Goal: Task Accomplishment & Management: Manage account settings

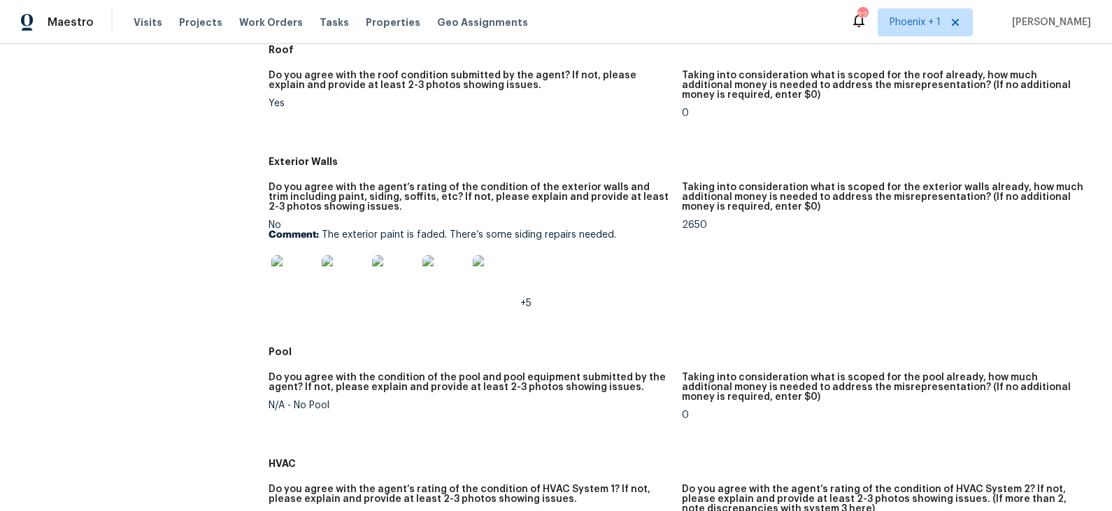
scroll to position [515, 0]
click at [299, 262] on img at bounding box center [293, 276] width 45 height 45
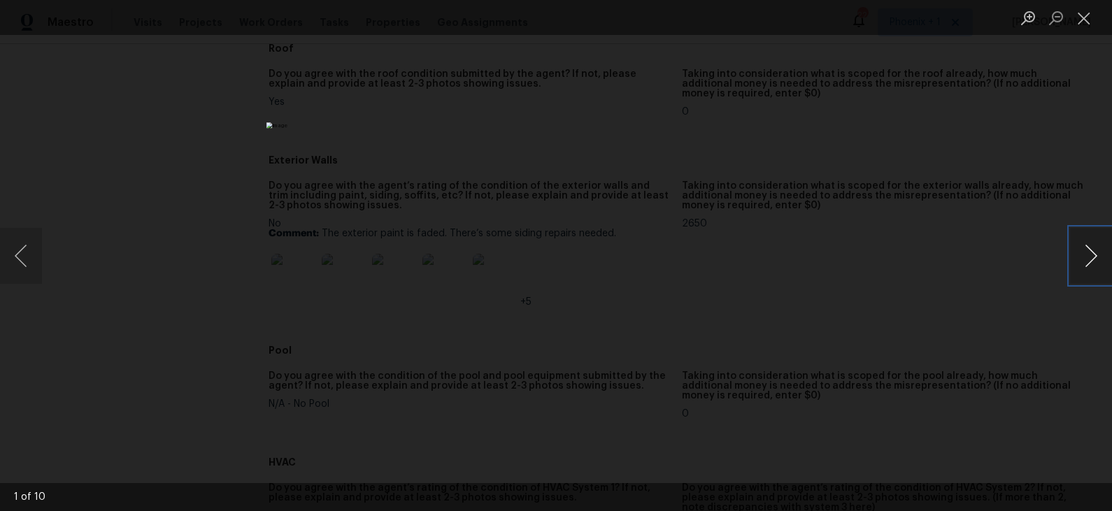
click at [1091, 254] on button "Next image" at bounding box center [1091, 256] width 42 height 56
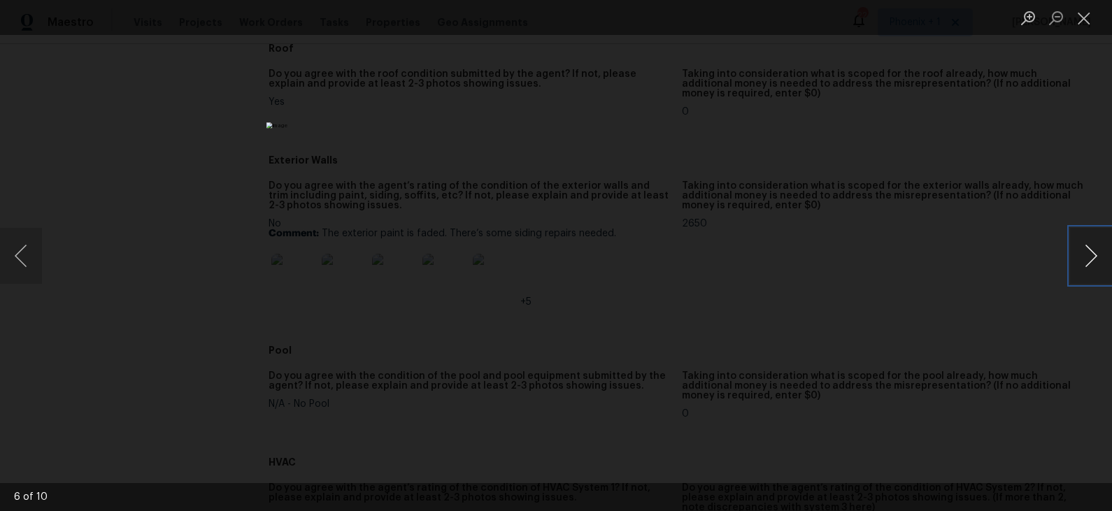
click at [1091, 254] on button "Next image" at bounding box center [1091, 256] width 42 height 56
click at [966, 257] on div "Lightbox" at bounding box center [556, 255] width 1112 height 511
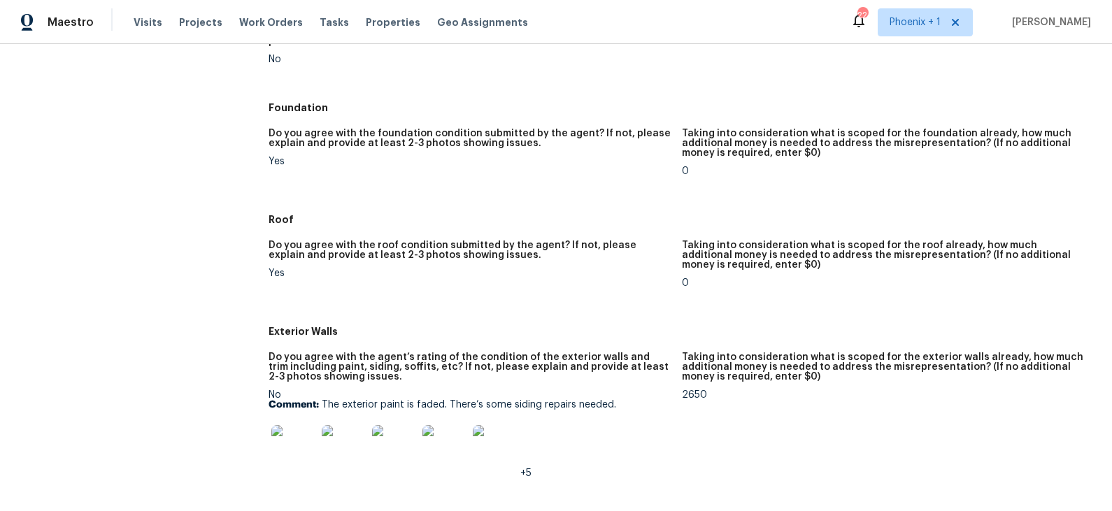
scroll to position [0, 0]
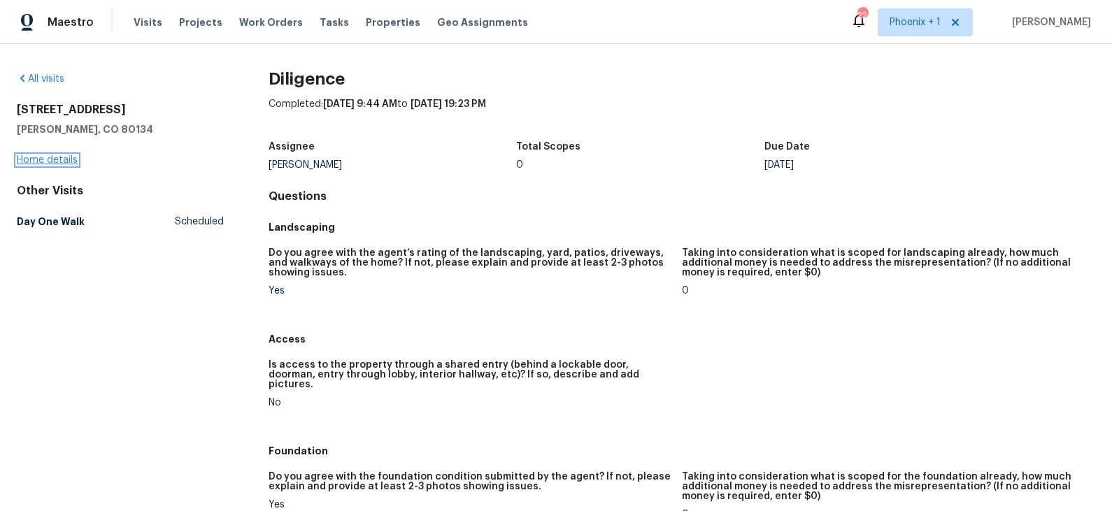
click at [60, 159] on link "Home details" at bounding box center [47, 160] width 61 height 10
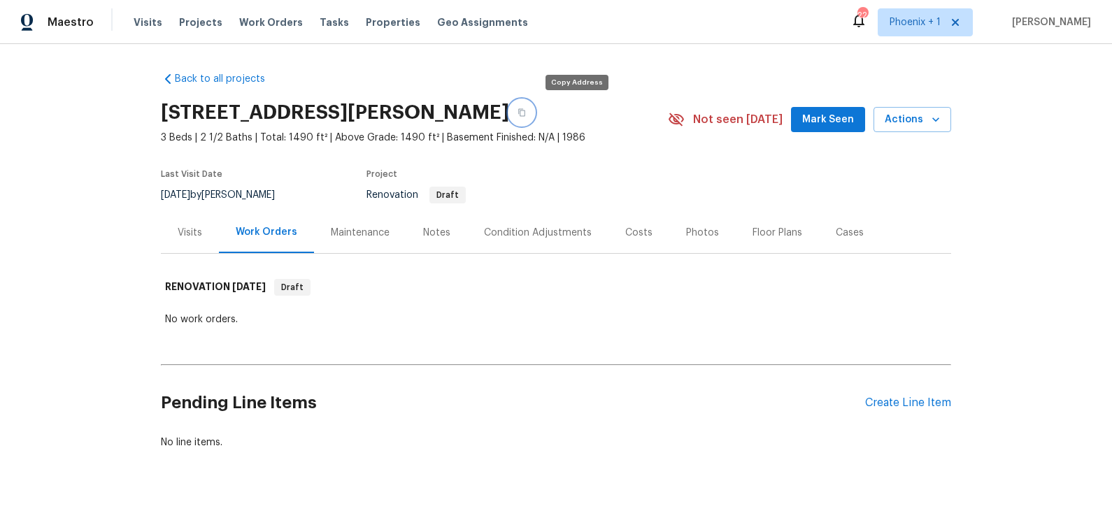
click at [525, 115] on icon "button" at bounding box center [521, 113] width 7 height 8
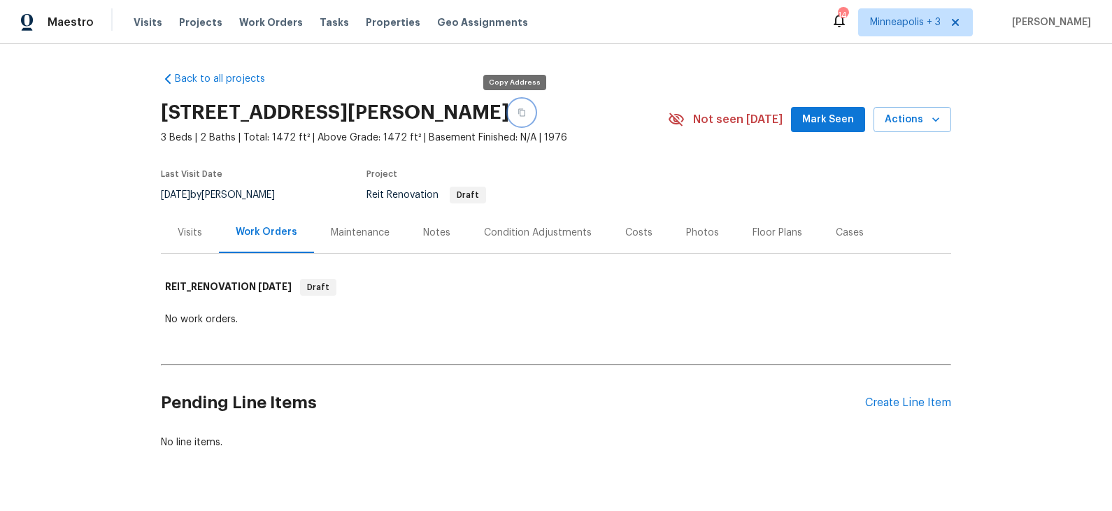
click at [517, 114] on icon "button" at bounding box center [521, 112] width 8 height 8
click at [188, 236] on div "Visits" at bounding box center [190, 233] width 24 height 14
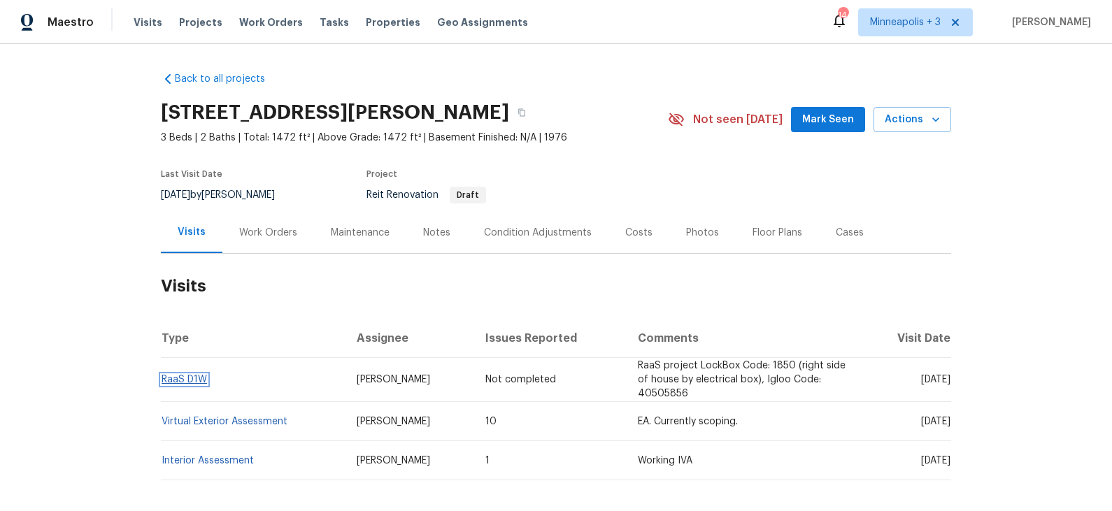
click at [190, 380] on link "RaaS D1W" at bounding box center [183, 380] width 45 height 10
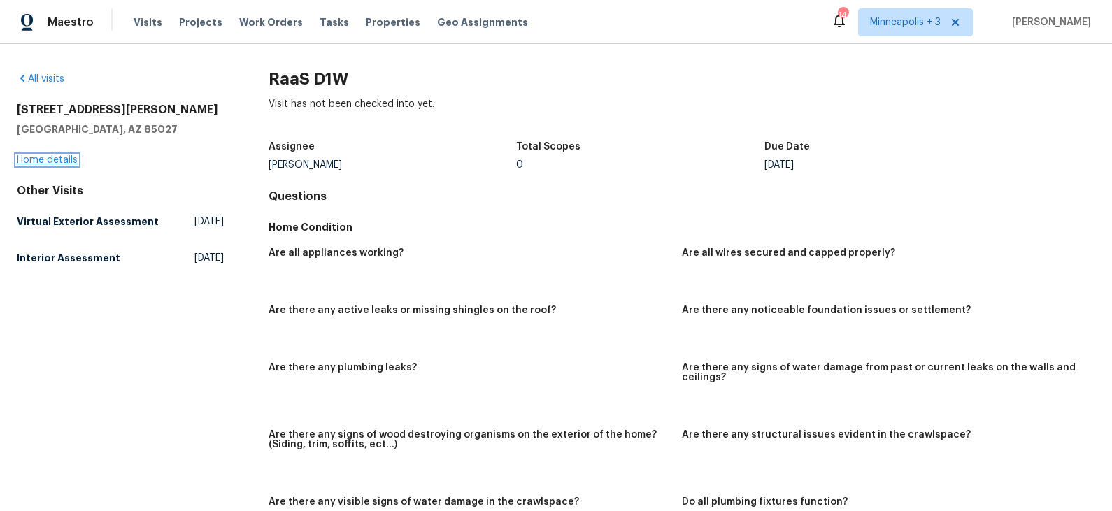
click at [66, 160] on link "Home details" at bounding box center [47, 160] width 61 height 10
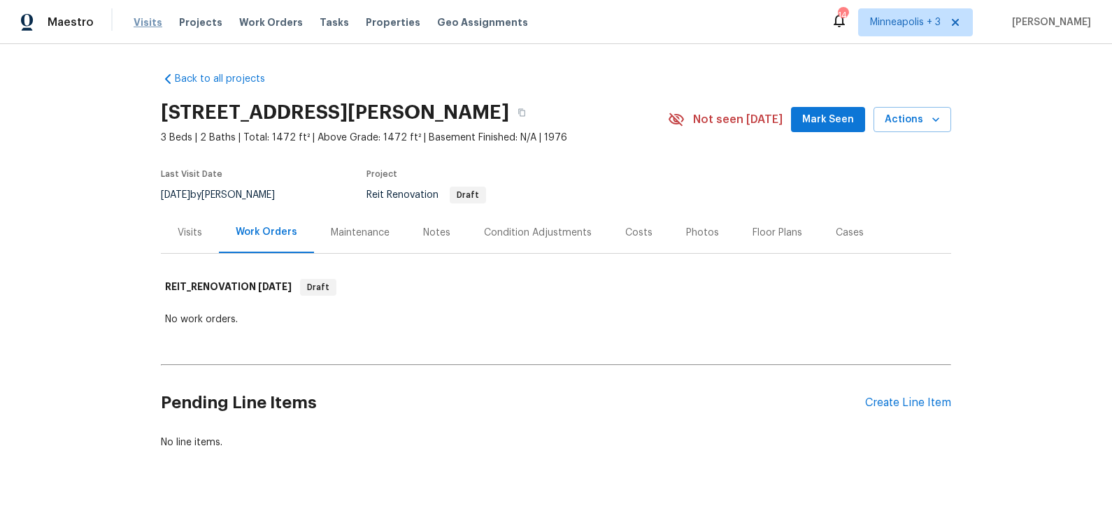
click at [147, 23] on span "Visits" at bounding box center [148, 22] width 29 height 14
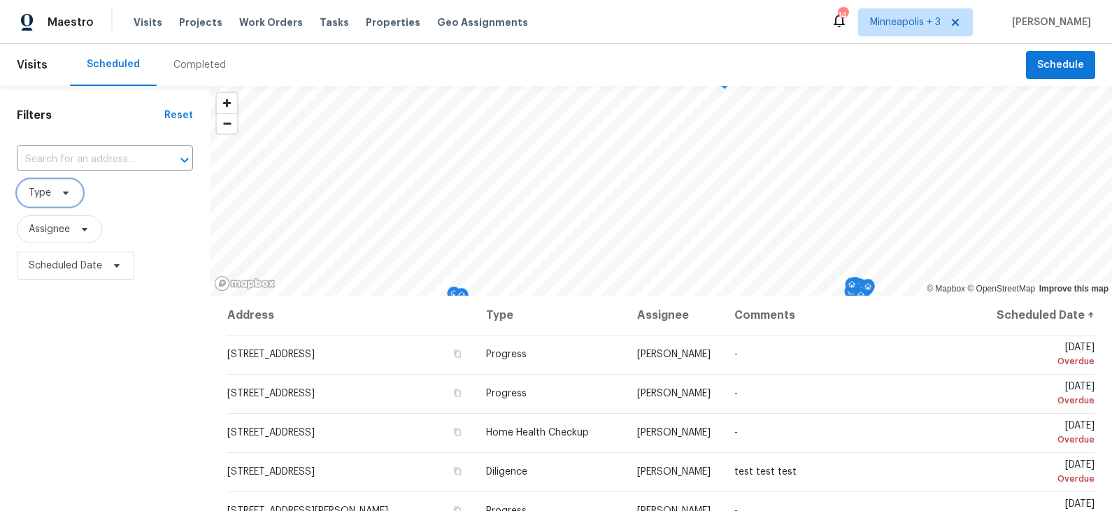
click at [67, 193] on icon at bounding box center [65, 192] width 11 height 11
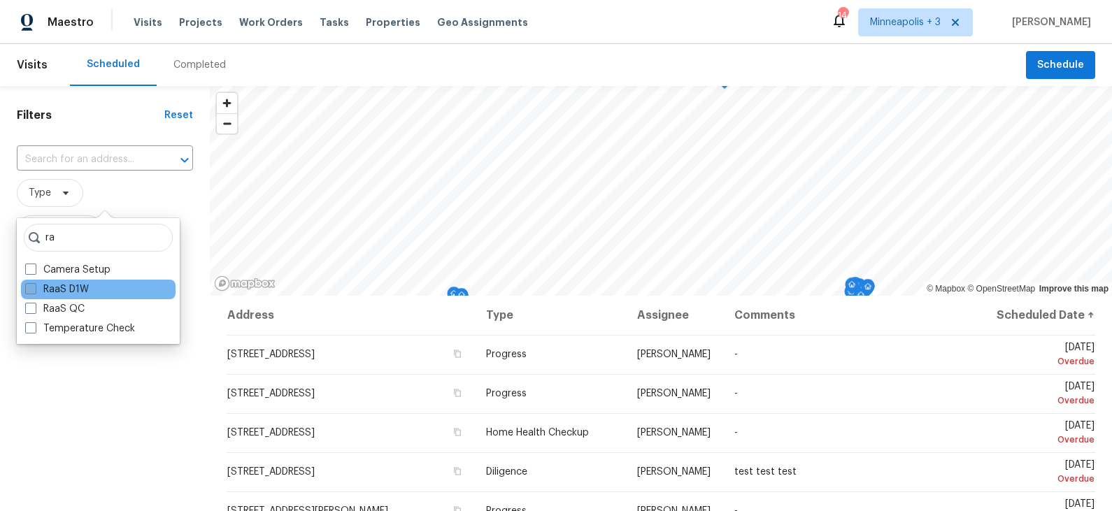
type input "ra"
click at [73, 291] on label "RaaS D1W" at bounding box center [57, 289] width 64 height 14
click at [34, 291] on input "RaaS D1W" at bounding box center [29, 286] width 9 height 9
checkbox input "true"
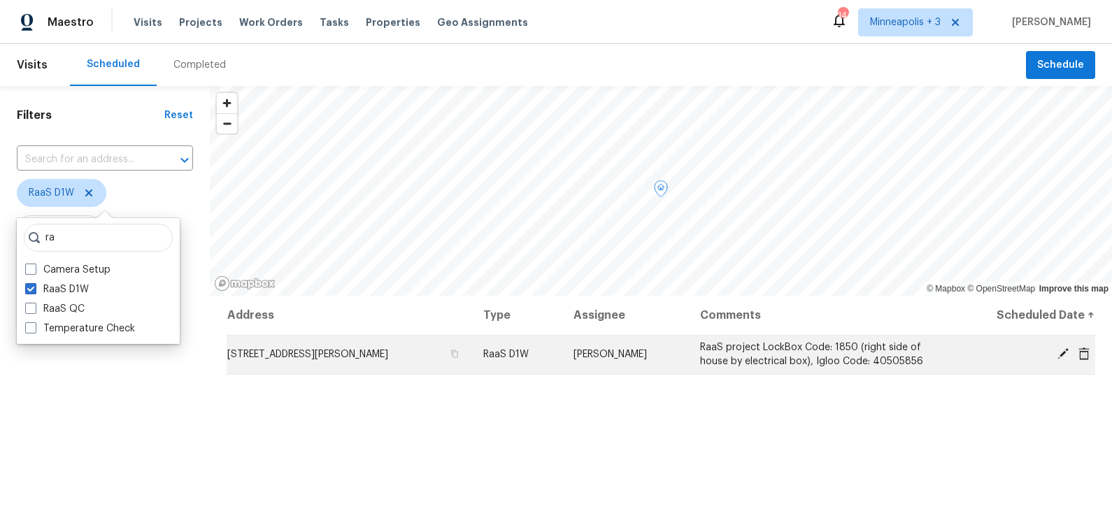
click at [1062, 354] on icon at bounding box center [1062, 353] width 11 height 11
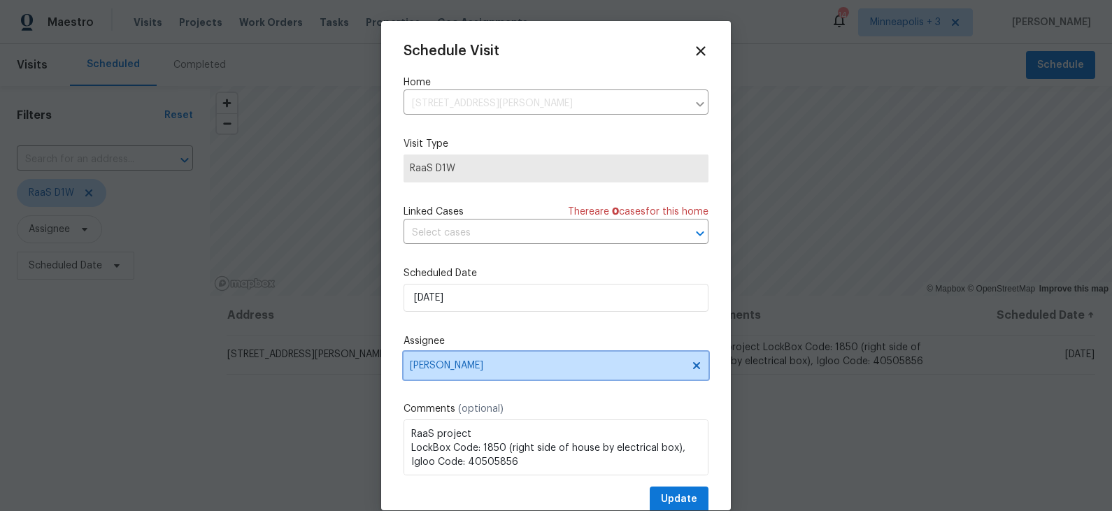
click at [493, 364] on span "Ian Cross" at bounding box center [547, 365] width 274 height 11
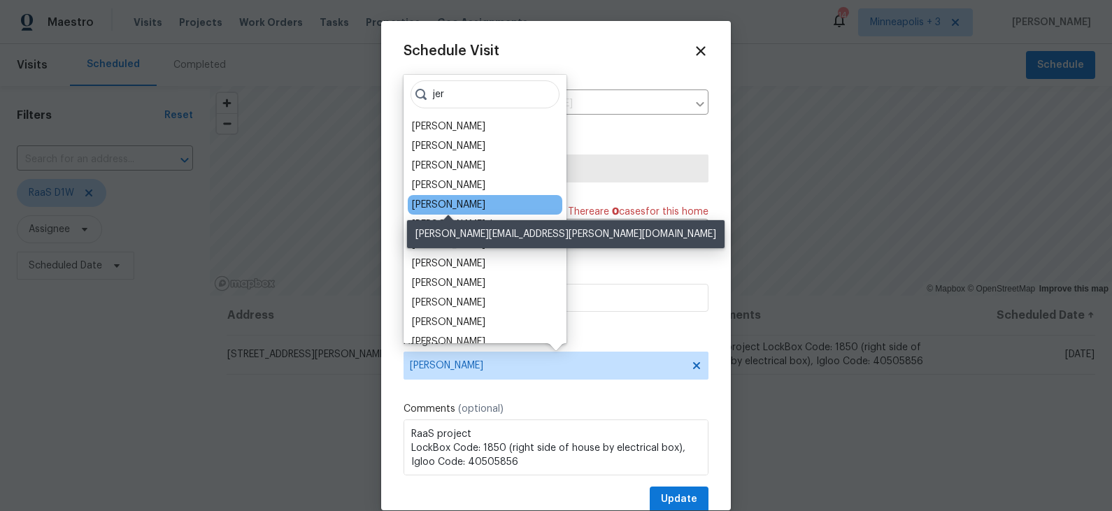
type input "jer"
click at [455, 204] on div "Jeremy Van Kirk" at bounding box center [448, 205] width 73 height 14
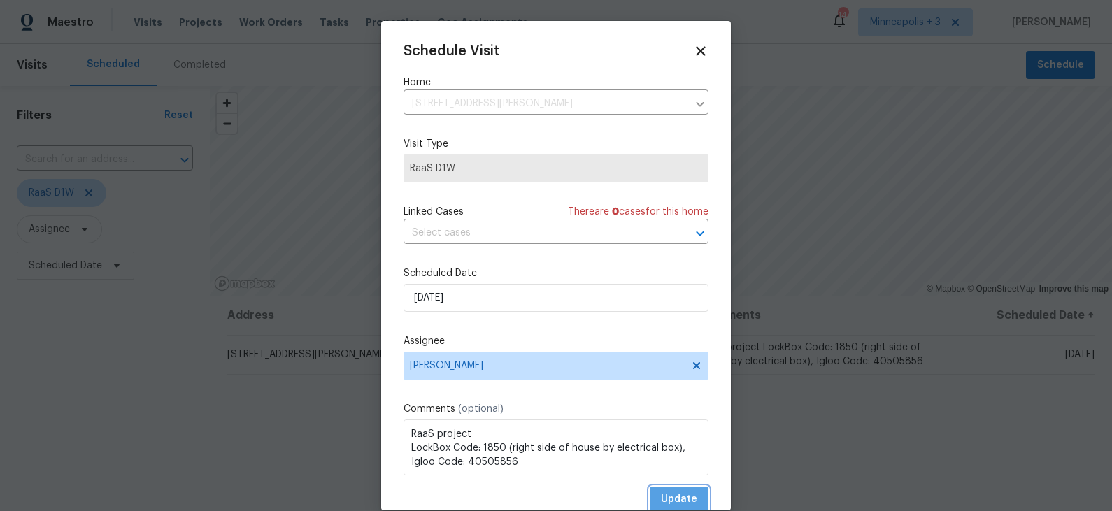
click at [675, 500] on span "Update" at bounding box center [679, 499] width 36 height 17
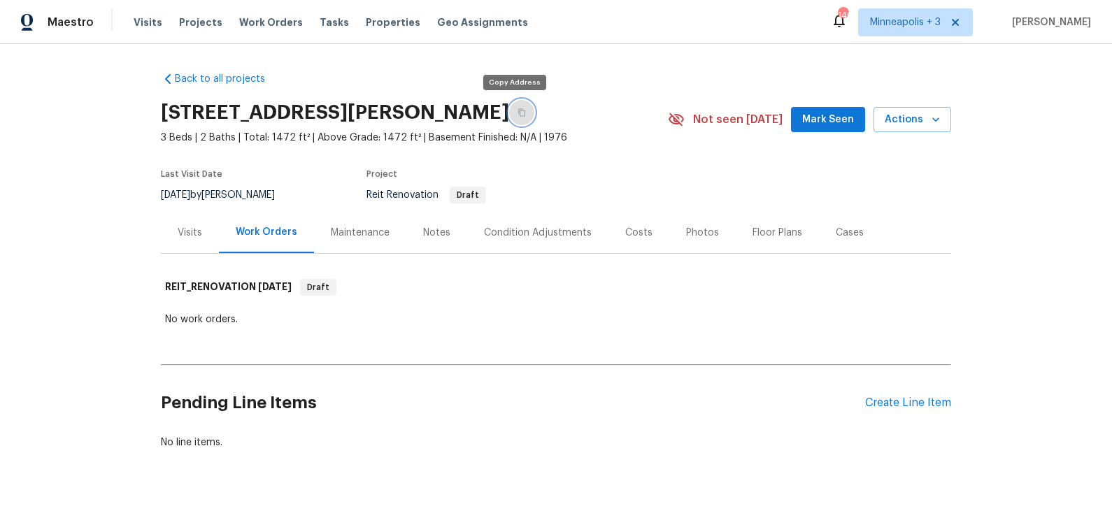
click at [517, 115] on icon "button" at bounding box center [521, 112] width 8 height 8
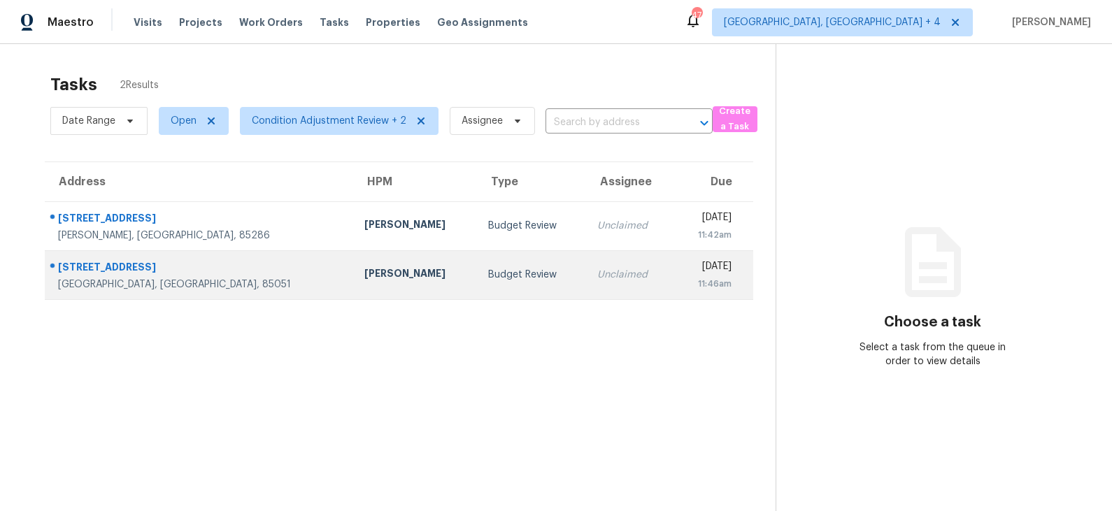
click at [353, 281] on td "Jeremy Van Kirk" at bounding box center [415, 274] width 124 height 49
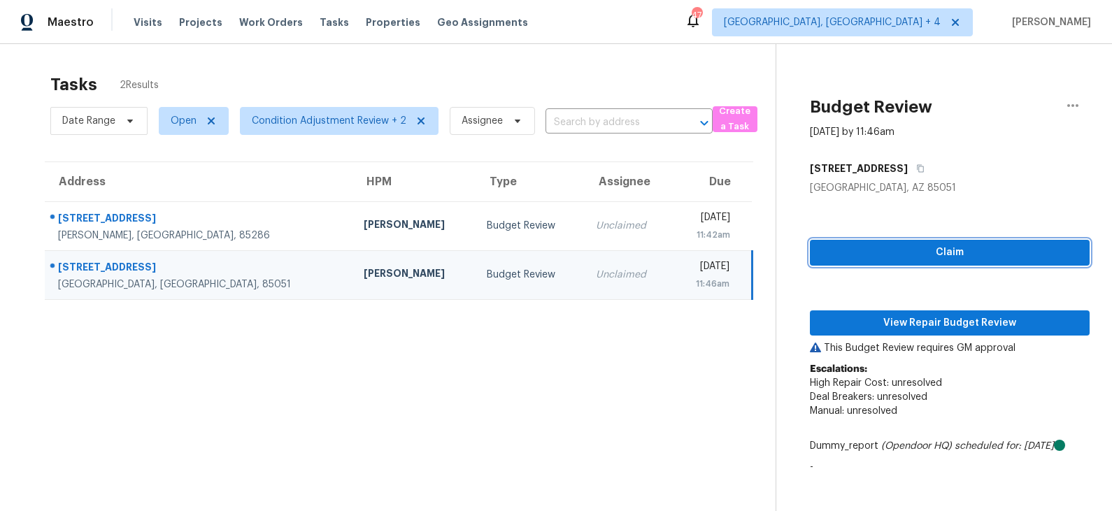
click at [867, 252] on span "Claim" at bounding box center [949, 252] width 257 height 17
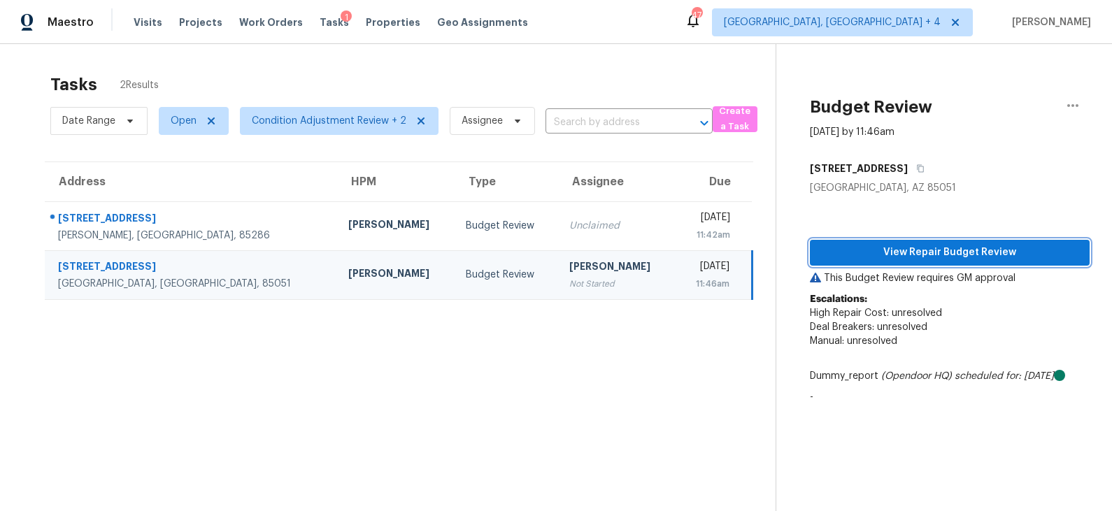
click at [898, 252] on span "View Repair Budget Review" at bounding box center [949, 252] width 257 height 17
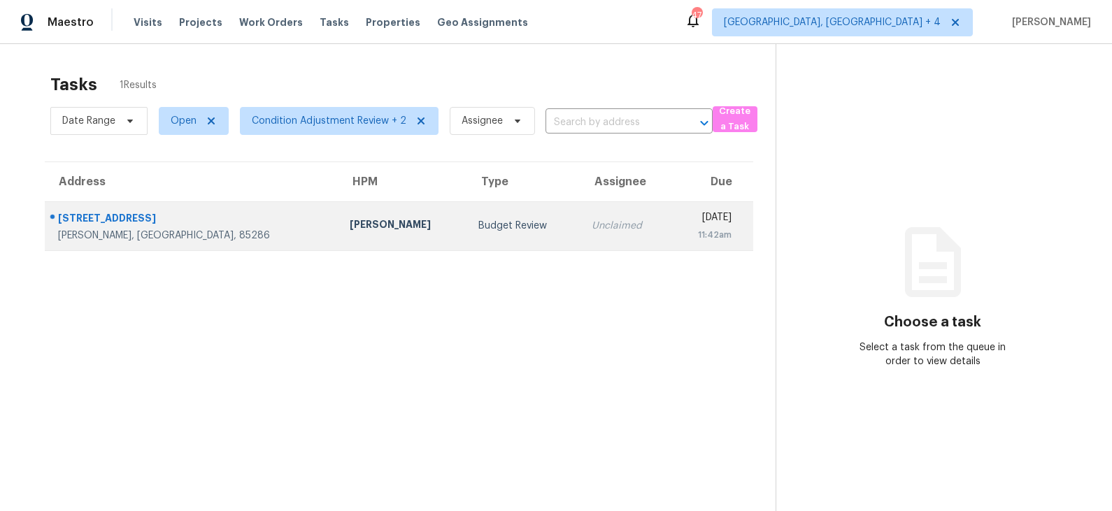
click at [350, 221] on div "[PERSON_NAME]" at bounding box center [403, 225] width 106 height 17
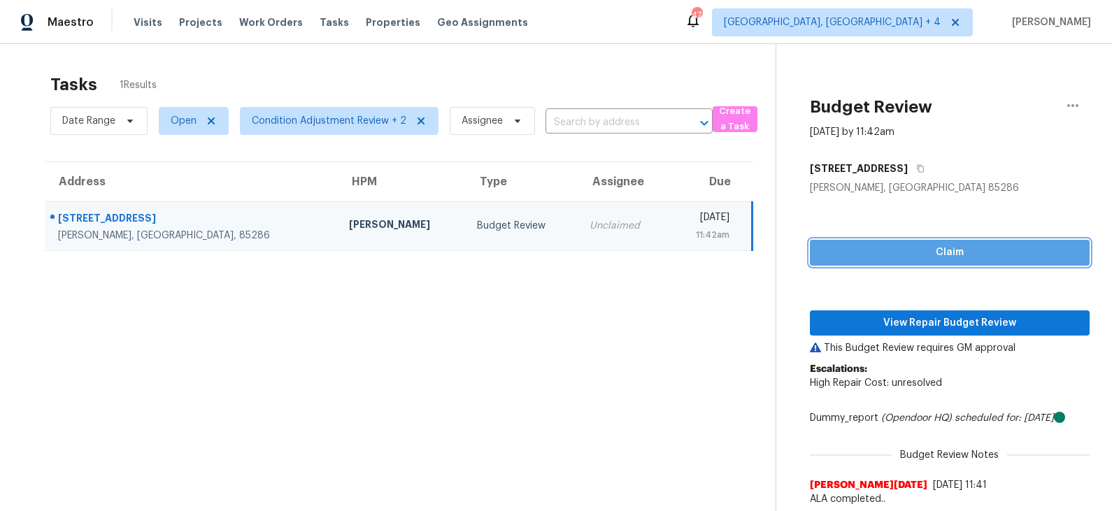
click at [888, 261] on button "Claim" at bounding box center [950, 253] width 280 height 26
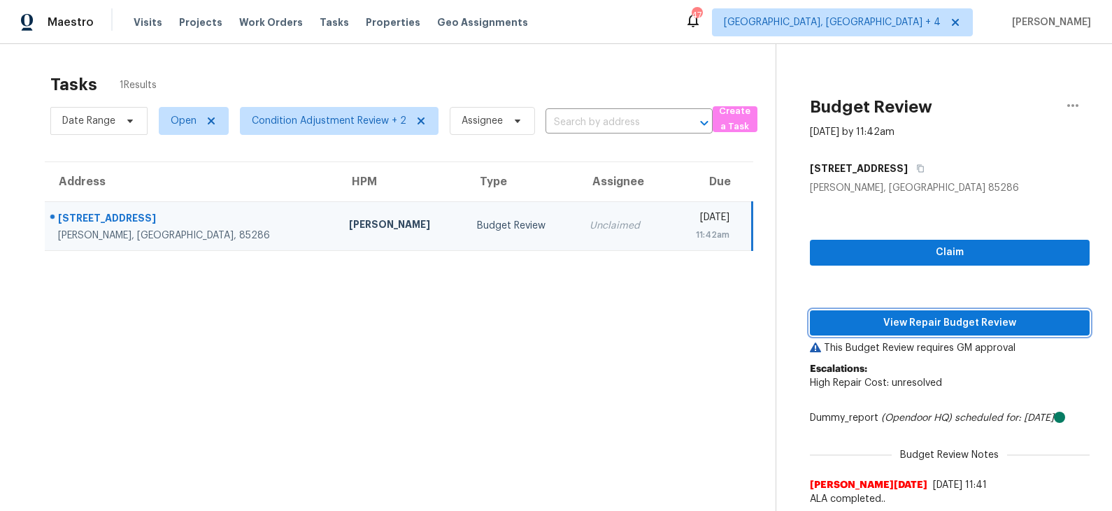
click at [875, 321] on span "View Repair Budget Review" at bounding box center [949, 323] width 257 height 17
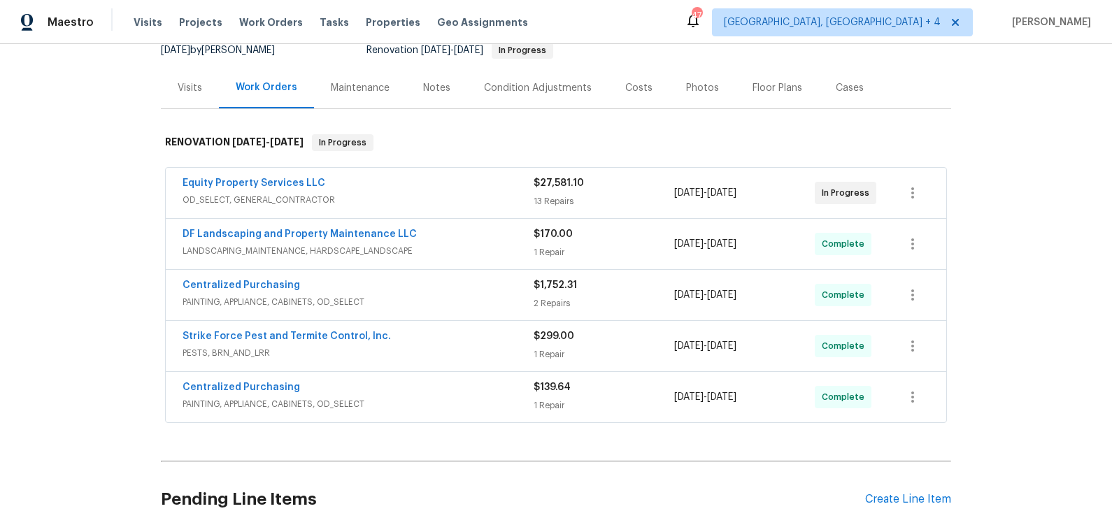
scroll to position [145, 0]
click at [448, 194] on span "OD_SELECT, GENERAL_CONTRACTOR" at bounding box center [357, 199] width 351 height 14
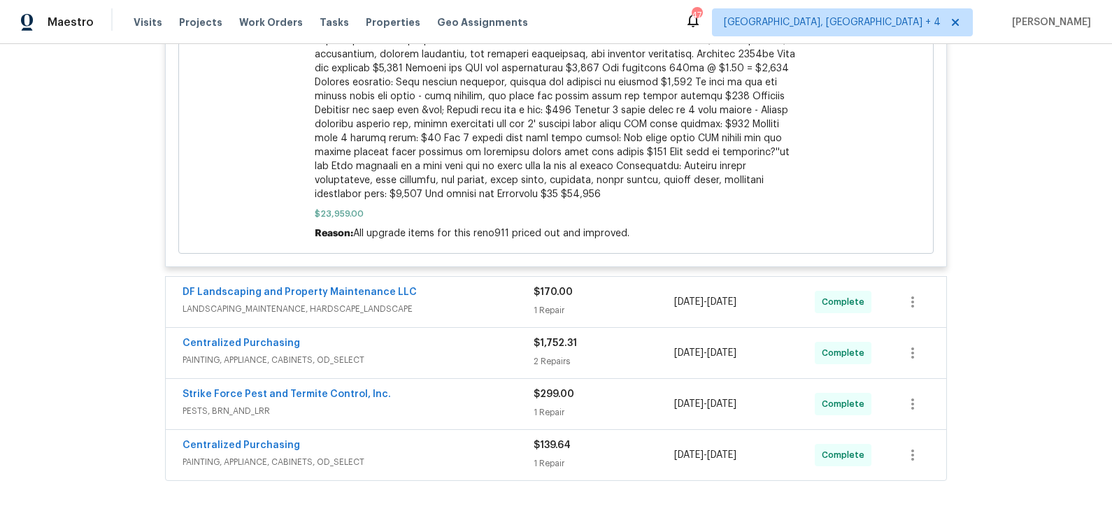
scroll to position [2504, 0]
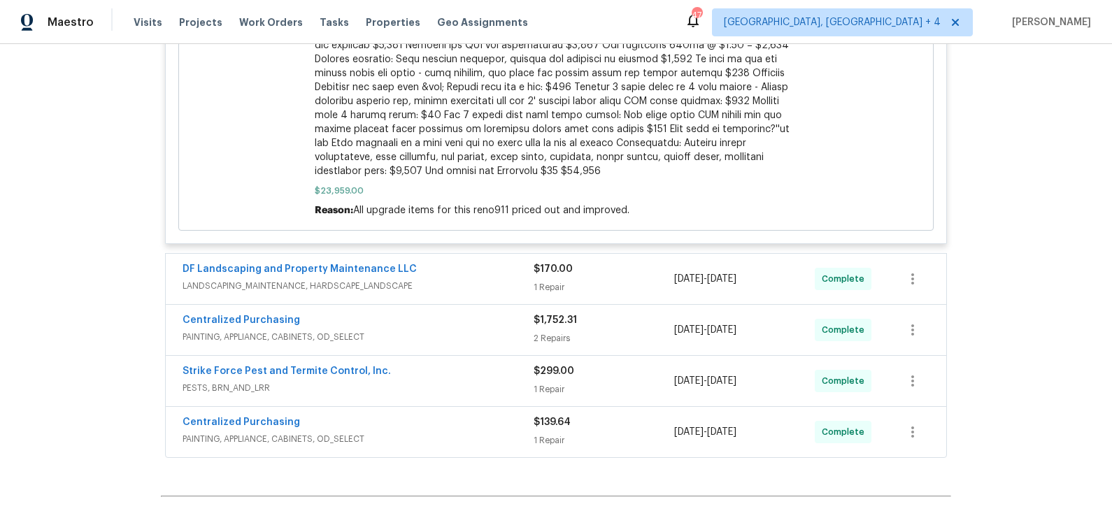
click at [452, 292] on span "LANDSCAPING_MAINTENANCE, HARDSCAPE_LANDSCAPE" at bounding box center [357, 286] width 351 height 14
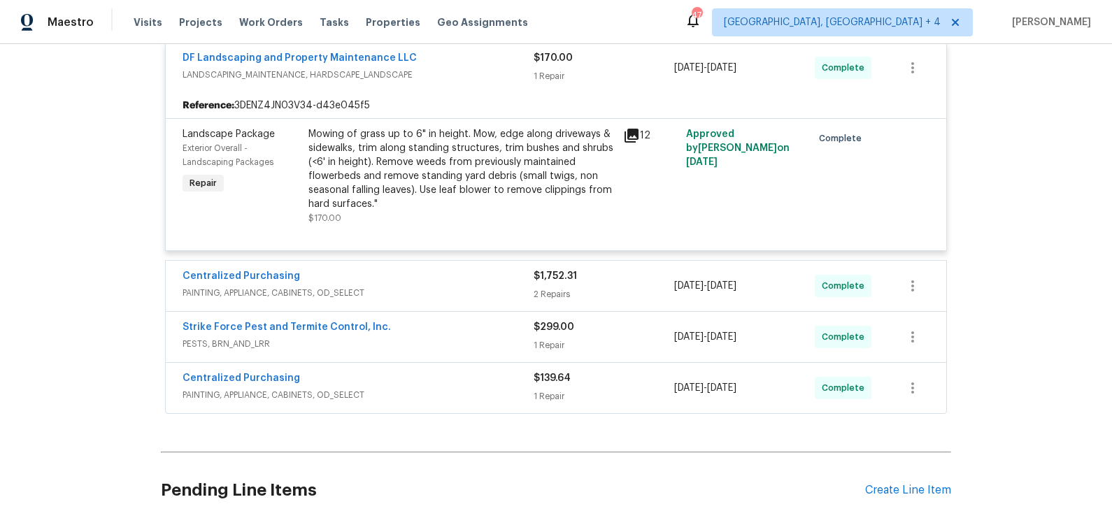
scroll to position [2722, 0]
